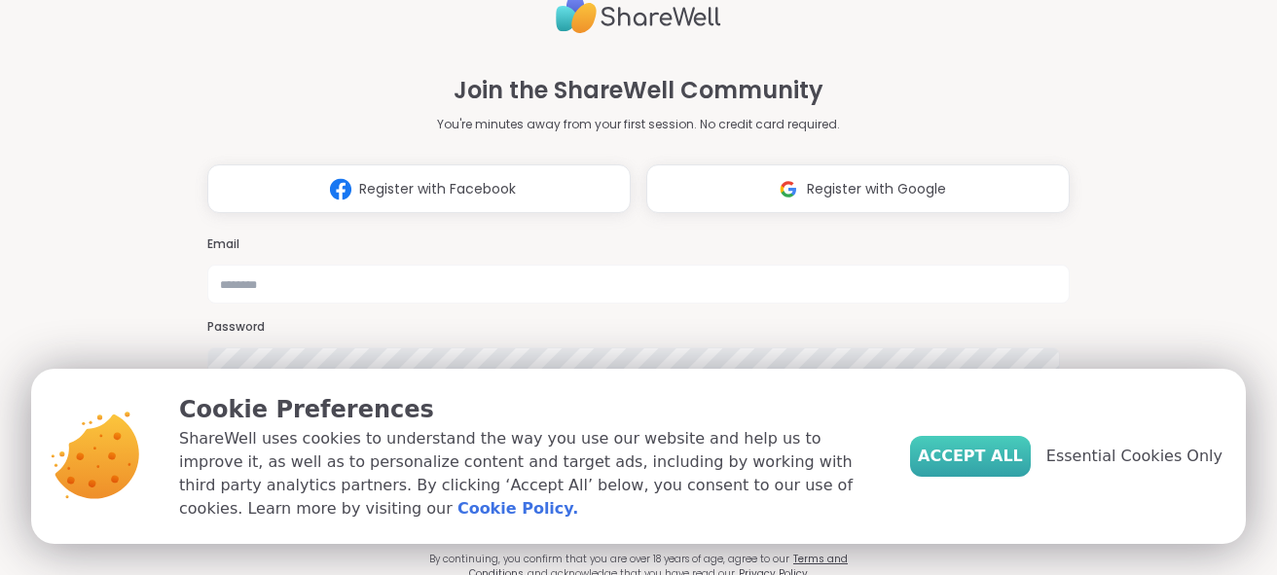
click at [990, 468] on span "Accept All" at bounding box center [970, 456] width 105 height 23
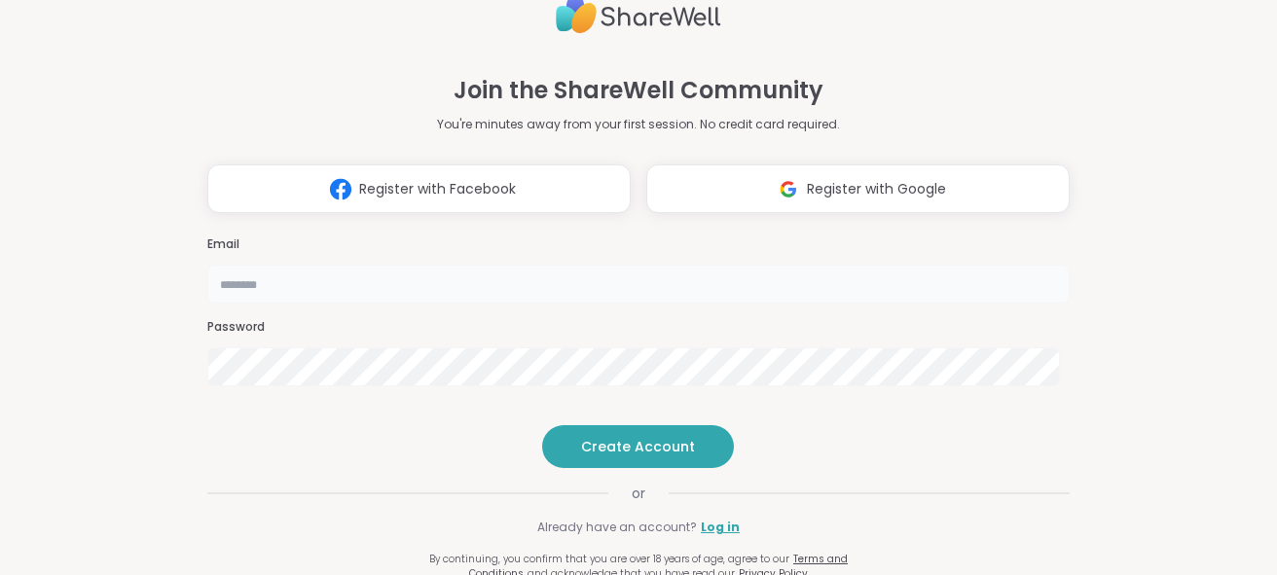
click at [674, 265] on input "email" at bounding box center [638, 284] width 863 height 39
type input "**********"
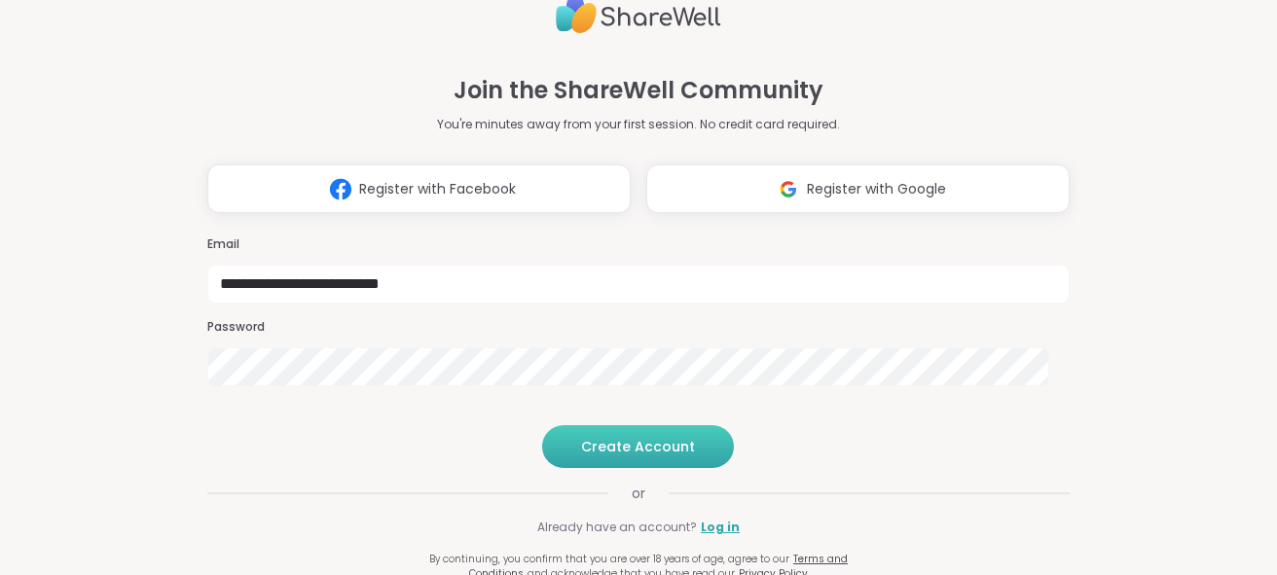
click at [624, 457] on span "Create Account" at bounding box center [638, 446] width 114 height 19
